Goal: Check status: Check status

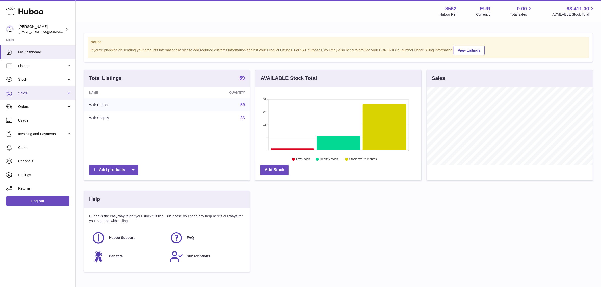
scroll to position [78, 166]
click at [35, 93] on span "Sales" at bounding box center [42, 93] width 48 height 5
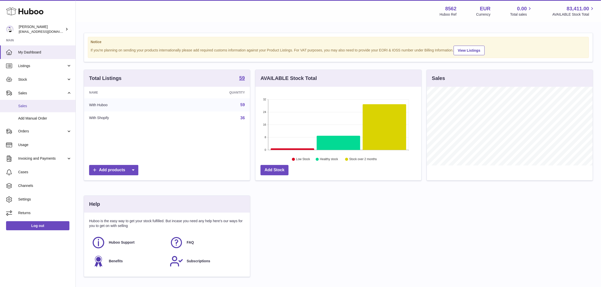
click at [34, 106] on span "Sales" at bounding box center [44, 106] width 53 height 5
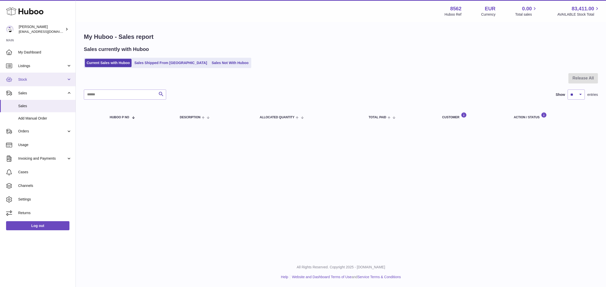
click at [46, 83] on link "Stock" at bounding box center [37, 80] width 75 height 14
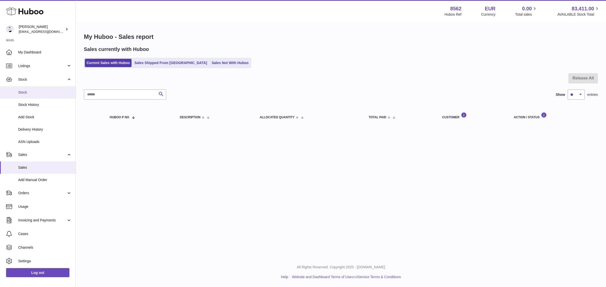
click at [44, 92] on span "Stock" at bounding box center [44, 92] width 53 height 5
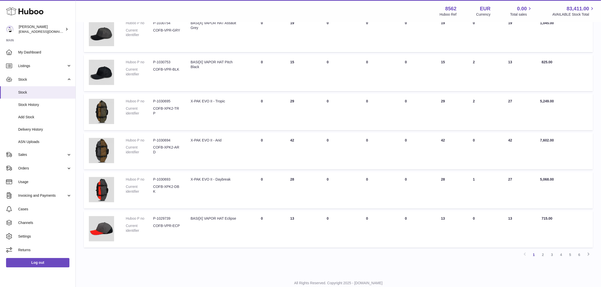
scroll to position [257, 0]
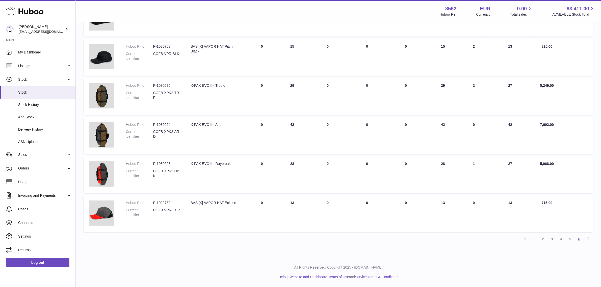
click at [577, 237] on link "6" at bounding box center [579, 239] width 9 height 9
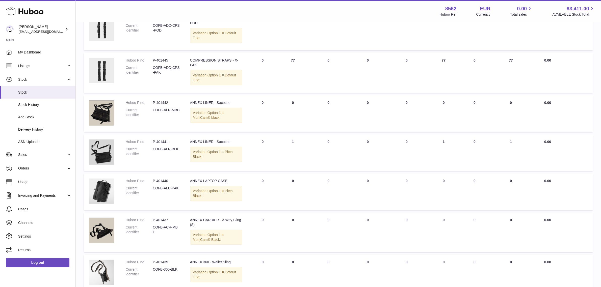
scroll to position [70, 0]
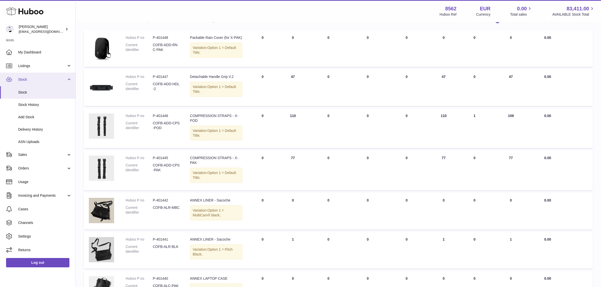
click at [47, 79] on span "Stock" at bounding box center [42, 79] width 48 height 5
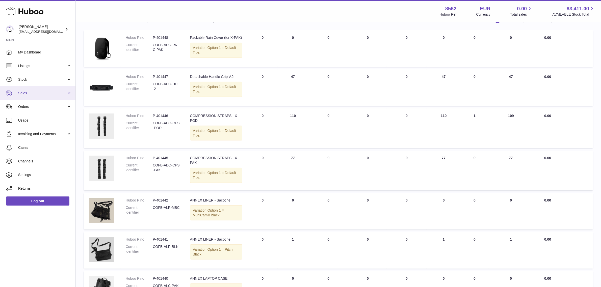
click at [48, 92] on span "Sales" at bounding box center [42, 93] width 48 height 5
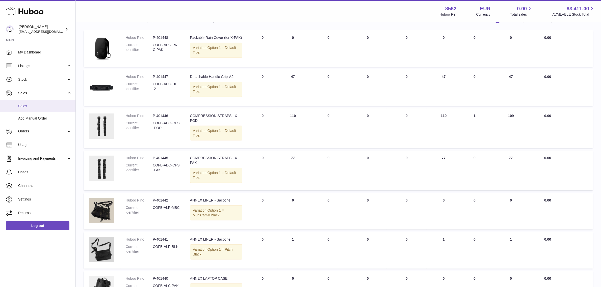
click at [45, 106] on span "Sales" at bounding box center [44, 106] width 53 height 5
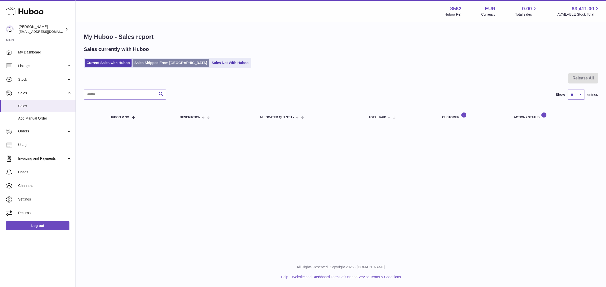
click at [154, 65] on link "Sales Shipped From Huboo" at bounding box center [170, 63] width 76 height 8
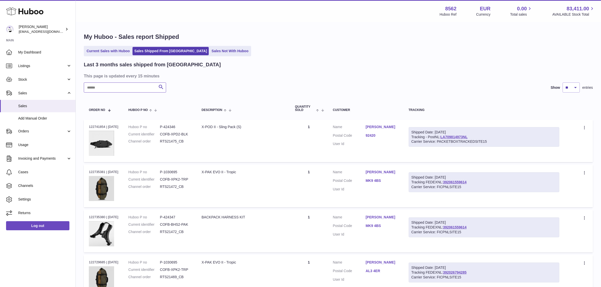
click at [117, 87] on input "text" at bounding box center [125, 88] width 82 height 10
paste input "**********"
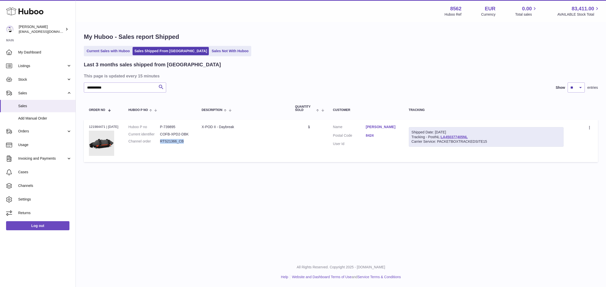
drag, startPoint x: 185, startPoint y: 141, endPoint x: 162, endPoint y: 141, distance: 22.7
click at [162, 141] on dd "RTS21366_CB" at bounding box center [176, 141] width 32 height 5
copy dd "RTS21366_CB"
click at [103, 140] on img at bounding box center [101, 143] width 25 height 25
drag, startPoint x: 97, startPoint y: 85, endPoint x: 77, endPoint y: 86, distance: 20.2
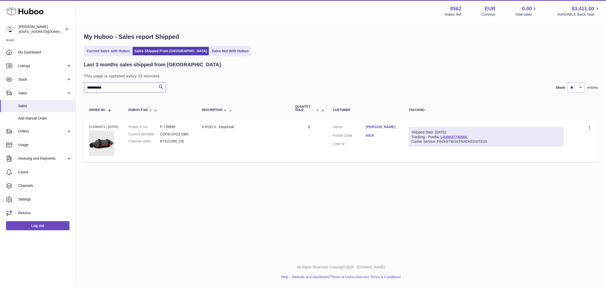
click at [77, 86] on div "**********" at bounding box center [341, 99] width 530 height 152
drag, startPoint x: 112, startPoint y: 85, endPoint x: 74, endPoint y: 85, distance: 38.4
click at [74, 85] on div "Huboo Fumi Suzuki internalAdmin-8562@internal.huboo.com Main My Dashboard Listi…" at bounding box center [303, 143] width 606 height 287
paste input "text"
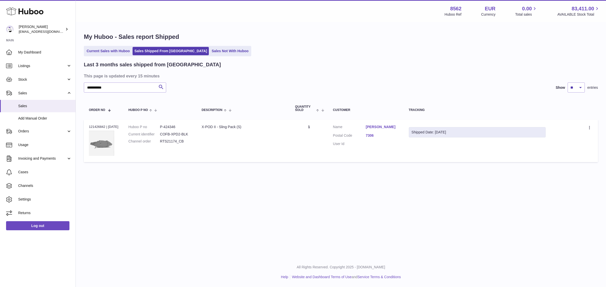
click at [105, 145] on img at bounding box center [101, 143] width 25 height 25
drag, startPoint x: 114, startPoint y: 87, endPoint x: 78, endPoint y: 87, distance: 35.1
click at [78, 87] on div "**********" at bounding box center [341, 99] width 530 height 152
paste input "text"
type input "**********"
